Goal: Information Seeking & Learning: Learn about a topic

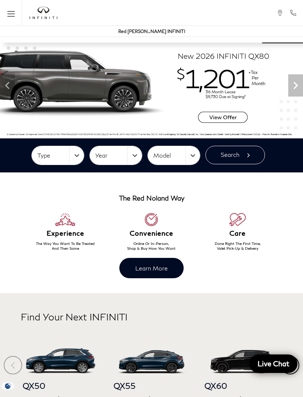
click at [14, 17] on span "Open the main navigation menu" at bounding box center [10, 12] width 7 height 7
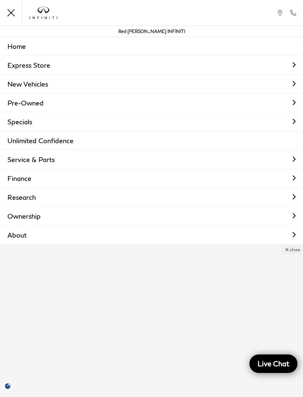
click at [21, 83] on link "New Vehicles" at bounding box center [151, 84] width 303 height 19
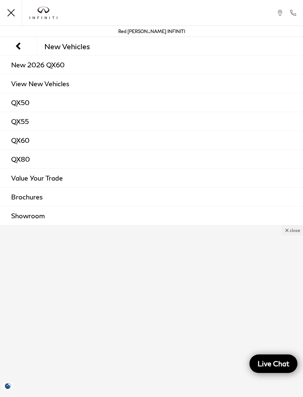
click at [25, 143] on link "QX60" at bounding box center [151, 140] width 303 height 19
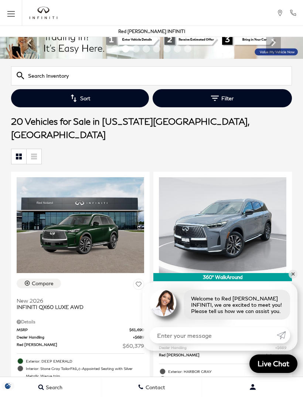
click at [215, 100] on icon "button" at bounding box center [215, 98] width 8 height 8
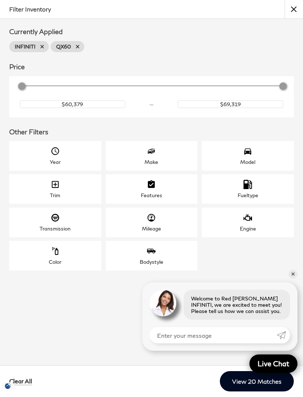
click at [54, 185] on icon "Trim" at bounding box center [55, 184] width 7 height 7
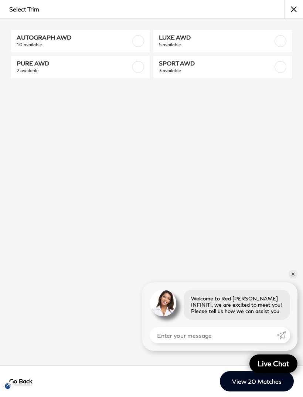
click at [189, 38] on span "LUXE AWD" at bounding box center [213, 37] width 108 height 7
checkbox input "true"
click at [292, 279] on link "✕" at bounding box center [293, 274] width 9 height 9
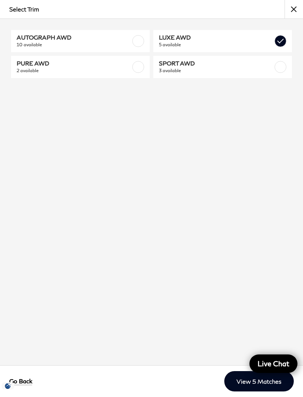
click at [242, 392] on link "View 5 Matches" at bounding box center [260, 381] width 70 height 20
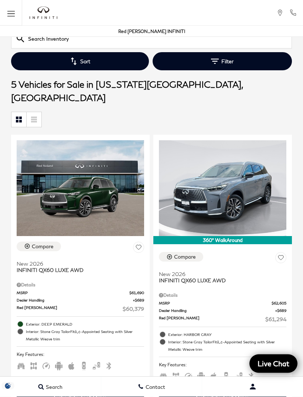
scroll to position [54, 0]
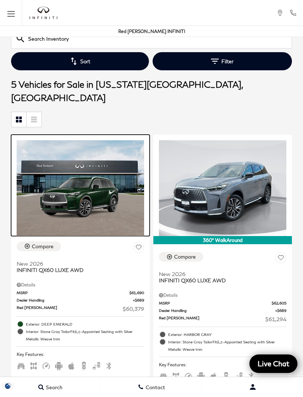
click at [75, 177] on img at bounding box center [81, 188] width 128 height 96
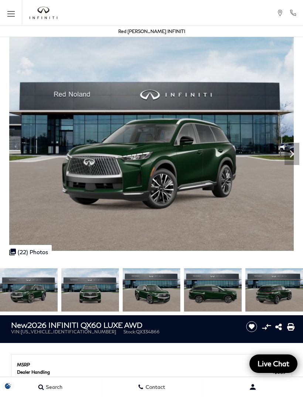
click at [10, 8] on button "Menu" at bounding box center [11, 13] width 22 height 26
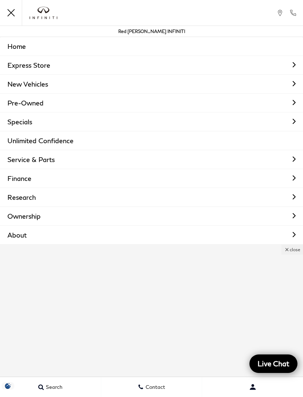
click at [17, 16] on button "Menu" at bounding box center [11, 13] width 22 height 26
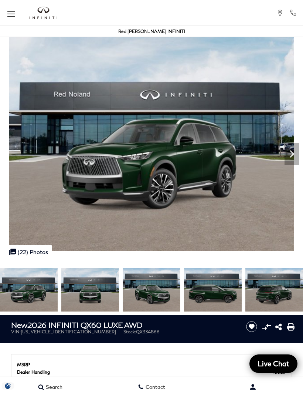
click at [12, 17] on icon "Open the main navigation menu" at bounding box center [10, 13] width 7 height 9
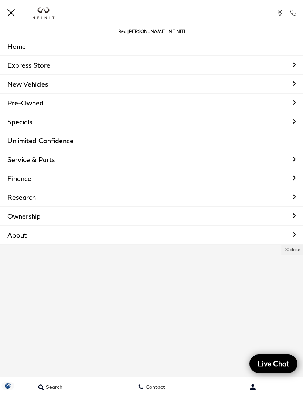
click at [24, 82] on link "New Vehicles" at bounding box center [151, 84] width 303 height 19
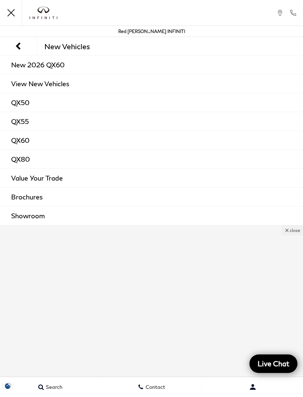
click at [32, 67] on link "New 2026 QX60" at bounding box center [151, 65] width 303 height 19
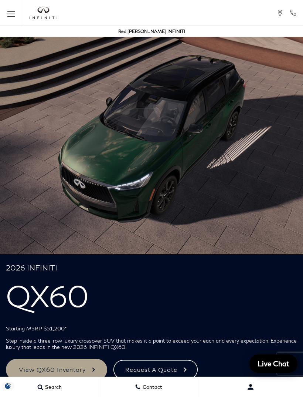
click at [41, 17] on img "infiniti" at bounding box center [44, 13] width 28 height 13
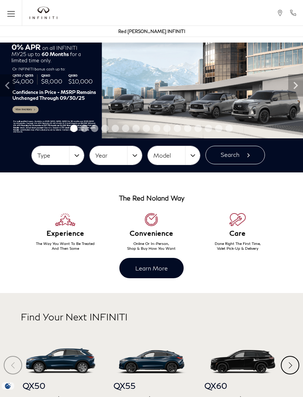
click at [8, 13] on icon "Open the main navigation menu" at bounding box center [10, 13] width 7 height 9
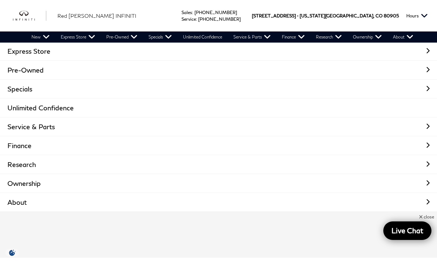
click at [38, 38] on link "New" at bounding box center [40, 36] width 29 height 11
click at [0, 0] on img "Main Navigation" at bounding box center [0, 0] width 0 height 0
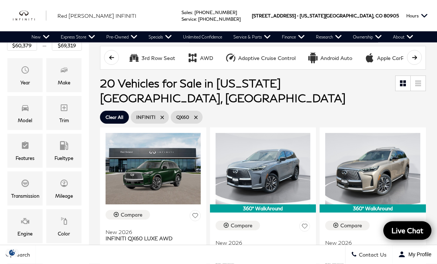
scroll to position [84, 0]
click at [61, 109] on icon "Trim" at bounding box center [64, 107] width 9 height 9
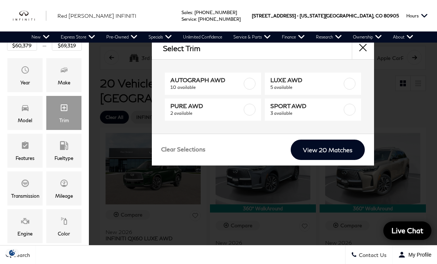
click at [362, 53] on button "close" at bounding box center [363, 48] width 22 height 22
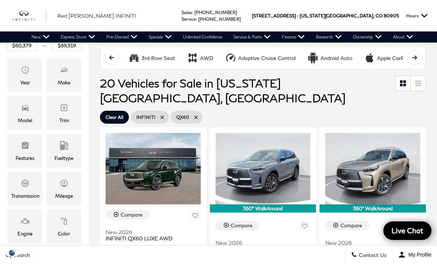
click at [61, 111] on icon "Trim" at bounding box center [64, 107] width 7 height 7
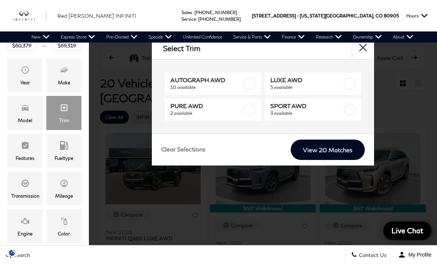
click at [308, 146] on link "View 20 Matches" at bounding box center [328, 150] width 74 height 20
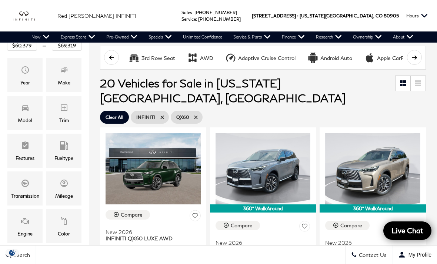
click at [63, 112] on icon "Trim" at bounding box center [64, 107] width 9 height 9
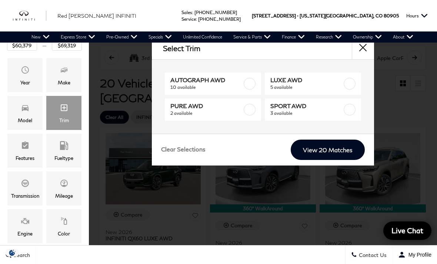
click at [41, 37] on link "New" at bounding box center [40, 36] width 29 height 11
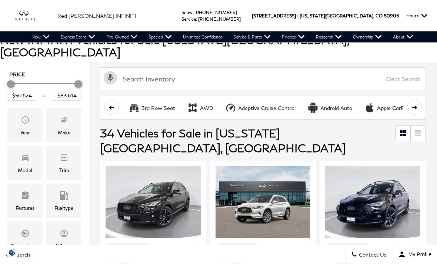
scroll to position [69, 0]
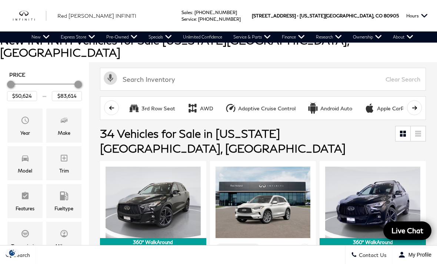
click at [61, 155] on icon "Trim" at bounding box center [64, 158] width 7 height 7
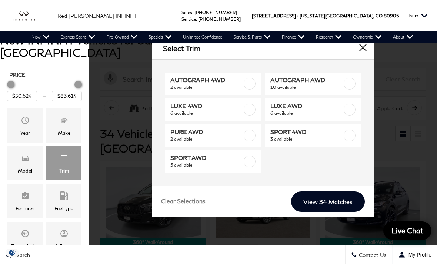
click at [366, 52] on button "close" at bounding box center [363, 48] width 22 height 22
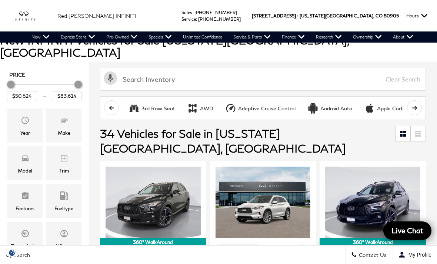
click at [21, 154] on icon "Model" at bounding box center [25, 158] width 9 height 9
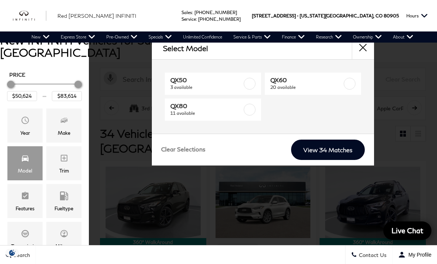
click at [351, 84] on label at bounding box center [349, 84] width 12 height 12
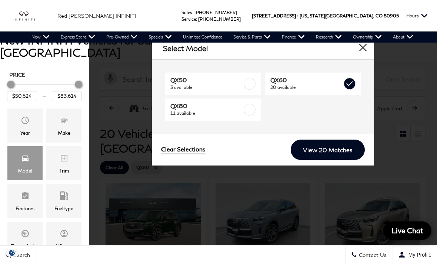
type input "$60,379"
type input "$69,319"
checkbox input "true"
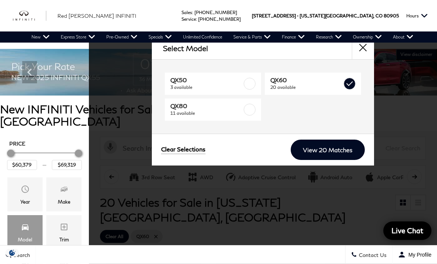
click at [323, 157] on link "View 20 Matches" at bounding box center [328, 150] width 74 height 20
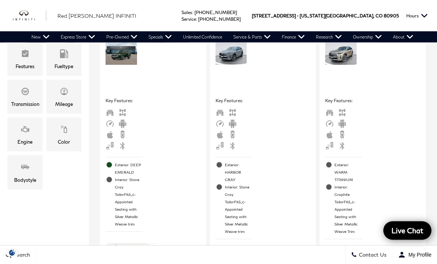
scroll to position [170, 0]
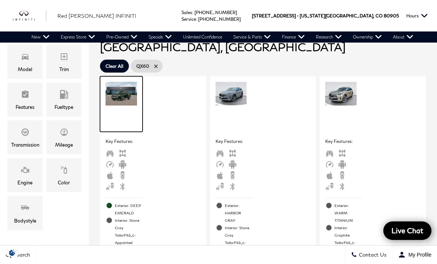
click at [114, 82] on img at bounding box center [120, 93] width 31 height 23
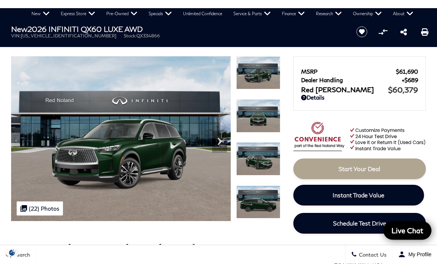
scroll to position [22, 0]
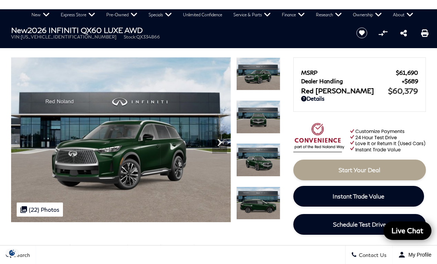
click at [253, 74] on img at bounding box center [258, 73] width 44 height 33
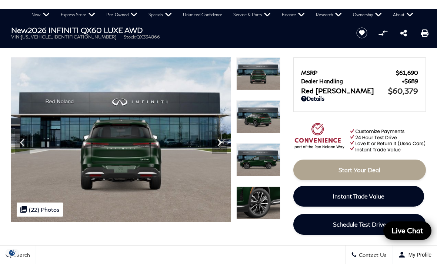
click at [220, 146] on icon "Next" at bounding box center [219, 142] width 15 height 15
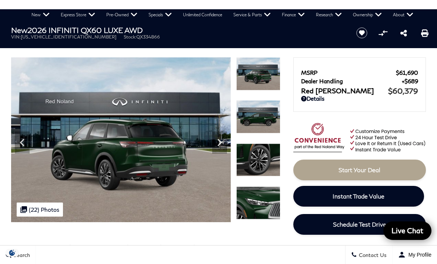
click at [212, 144] on icon "Next" at bounding box center [219, 142] width 15 height 15
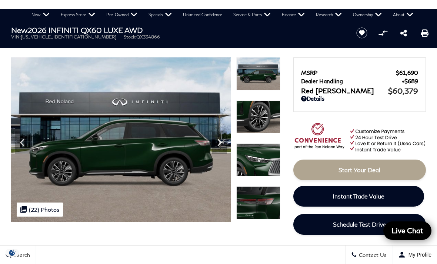
click at [217, 142] on icon "Next" at bounding box center [219, 142] width 15 height 15
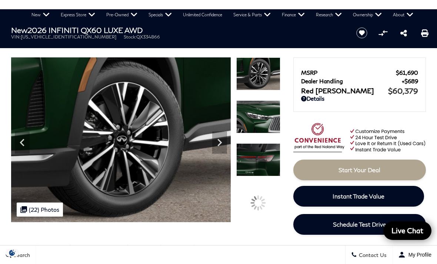
click at [220, 144] on icon "Next" at bounding box center [219, 142] width 4 height 7
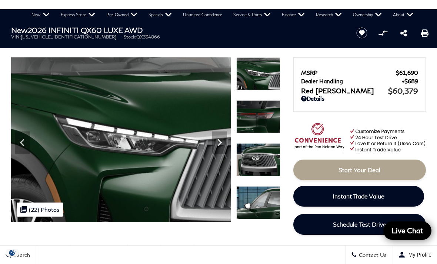
click at [219, 144] on icon "Next" at bounding box center [219, 142] width 4 height 7
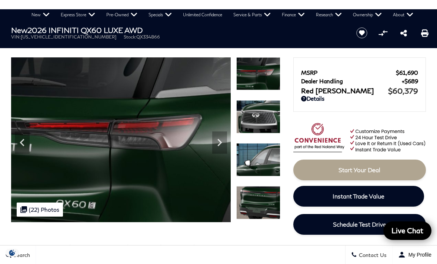
click at [218, 146] on icon "Next" at bounding box center [219, 142] width 4 height 7
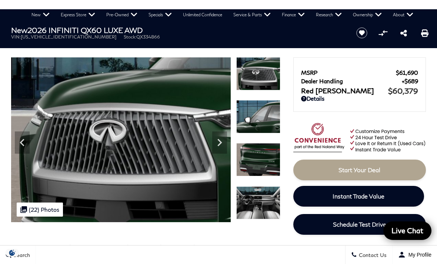
click at [218, 143] on icon "Next" at bounding box center [219, 142] width 15 height 15
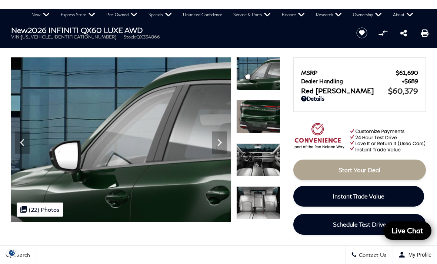
click at [219, 144] on icon "Next" at bounding box center [219, 142] width 15 height 15
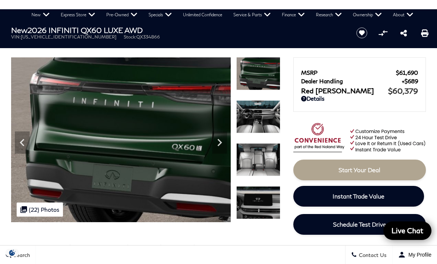
click at [221, 146] on icon "Next" at bounding box center [219, 142] width 15 height 15
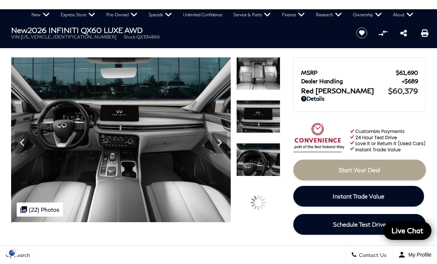
click at [251, 120] on img at bounding box center [258, 116] width 44 height 33
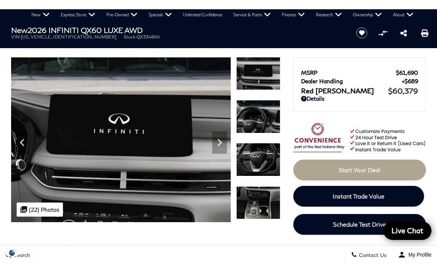
click at [251, 75] on img at bounding box center [258, 73] width 44 height 33
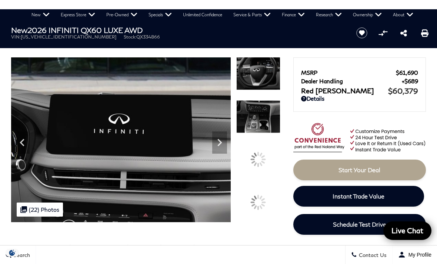
click at [249, 133] on img at bounding box center [258, 116] width 44 height 33
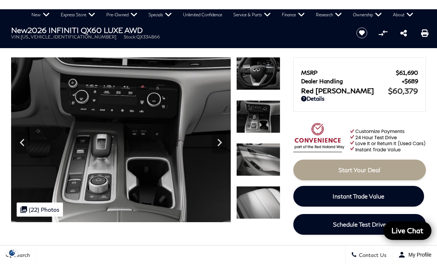
click at [255, 153] on img at bounding box center [258, 159] width 44 height 33
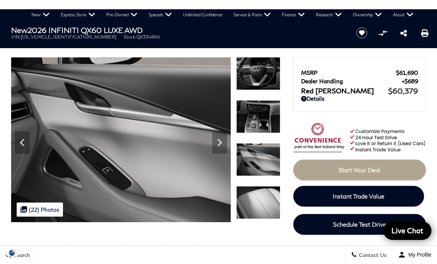
click at [256, 191] on img at bounding box center [258, 202] width 44 height 33
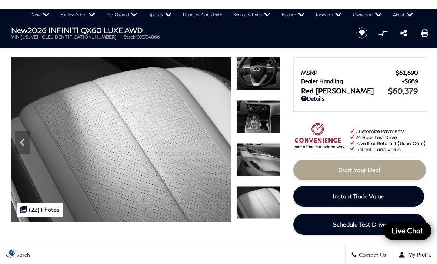
click at [257, 161] on img at bounding box center [258, 159] width 44 height 33
click at [230, 156] on img at bounding box center [120, 139] width 219 height 165
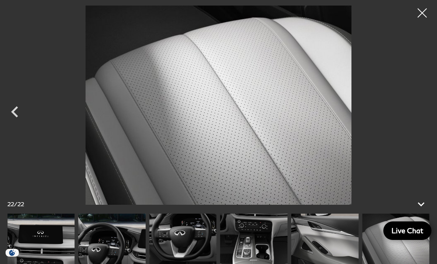
click at [13, 123] on icon "Previous" at bounding box center [15, 112] width 22 height 22
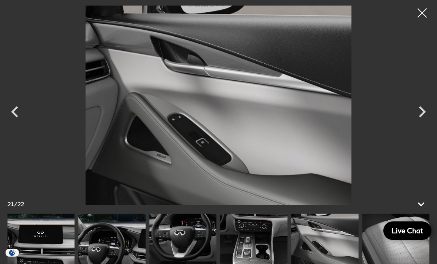
click at [12, 117] on icon "Previous" at bounding box center [14, 111] width 7 height 11
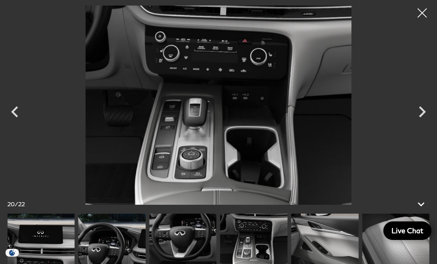
click at [15, 123] on icon "Previous" at bounding box center [15, 112] width 22 height 22
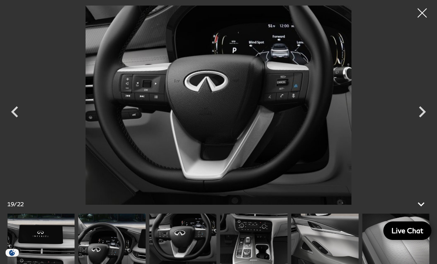
click at [13, 117] on icon "Previous" at bounding box center [14, 111] width 7 height 11
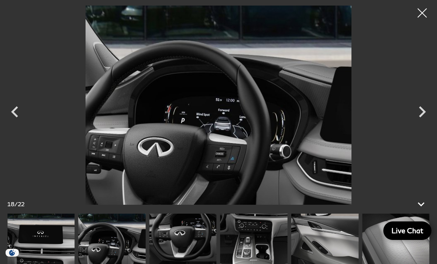
click at [15, 117] on icon "Previous" at bounding box center [14, 111] width 7 height 11
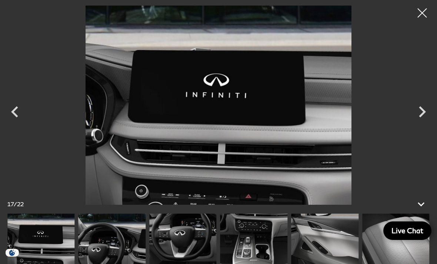
click at [16, 123] on icon "Previous" at bounding box center [15, 112] width 22 height 22
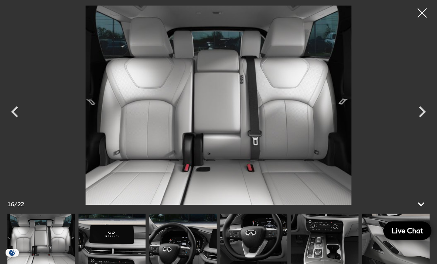
click at [14, 117] on icon "Previous" at bounding box center [14, 111] width 7 height 11
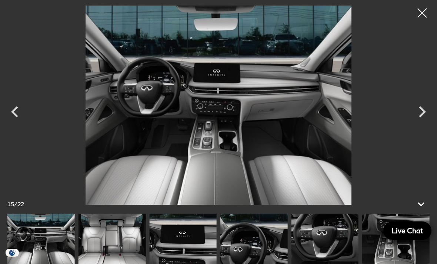
click at [12, 123] on icon "Previous" at bounding box center [15, 112] width 22 height 22
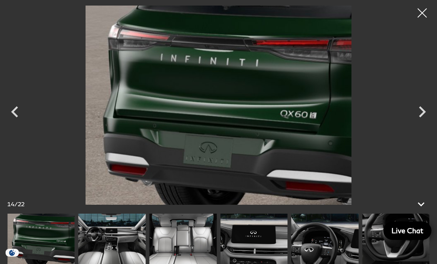
click at [15, 123] on icon "Previous" at bounding box center [15, 112] width 22 height 22
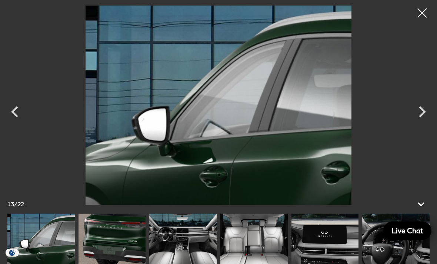
click at [16, 123] on icon "Previous" at bounding box center [15, 112] width 22 height 22
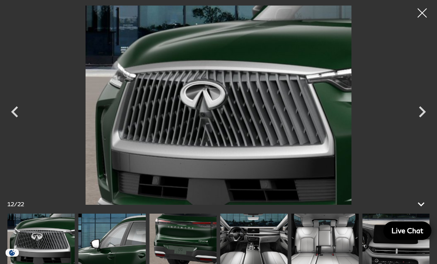
click at [12, 117] on icon "Previous" at bounding box center [14, 111] width 7 height 11
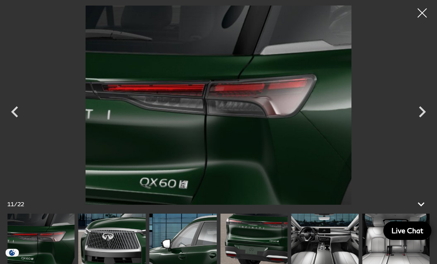
click at [14, 117] on icon "Previous" at bounding box center [14, 111] width 7 height 11
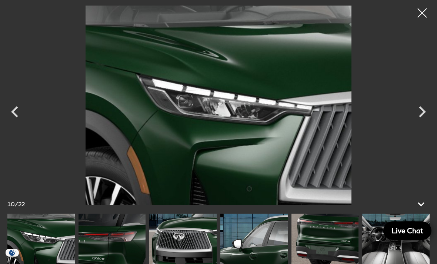
click at [11, 117] on icon "Previous" at bounding box center [14, 111] width 7 height 11
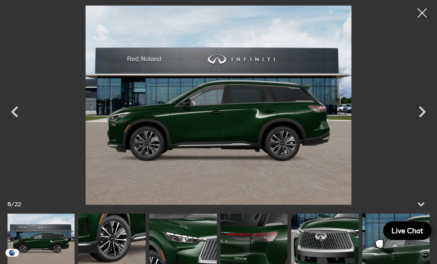
click at [9, 121] on icon "Previous" at bounding box center [15, 112] width 22 height 22
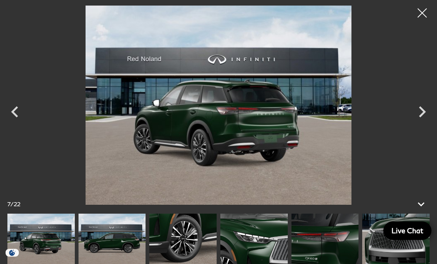
click at [14, 117] on icon "Previous" at bounding box center [14, 111] width 7 height 11
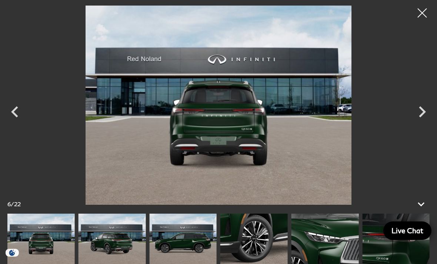
click at [421, 13] on div at bounding box center [422, 13] width 19 height 19
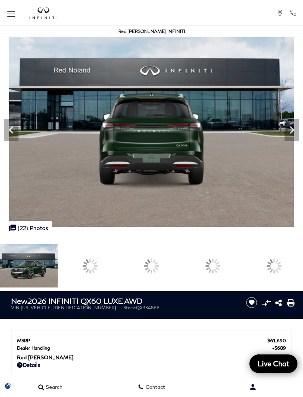
scroll to position [24, 0]
